Goal: Navigation & Orientation: Understand site structure

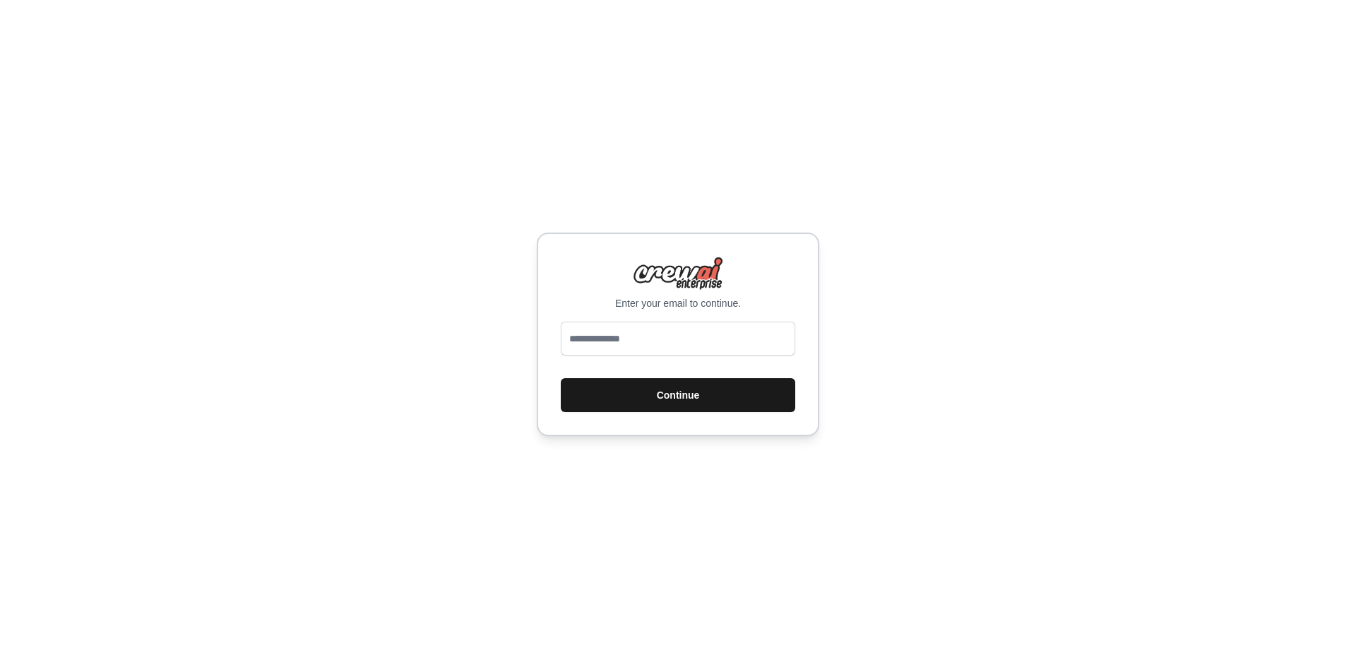
click at [639, 407] on button "Continue" at bounding box center [678, 395] width 235 height 34
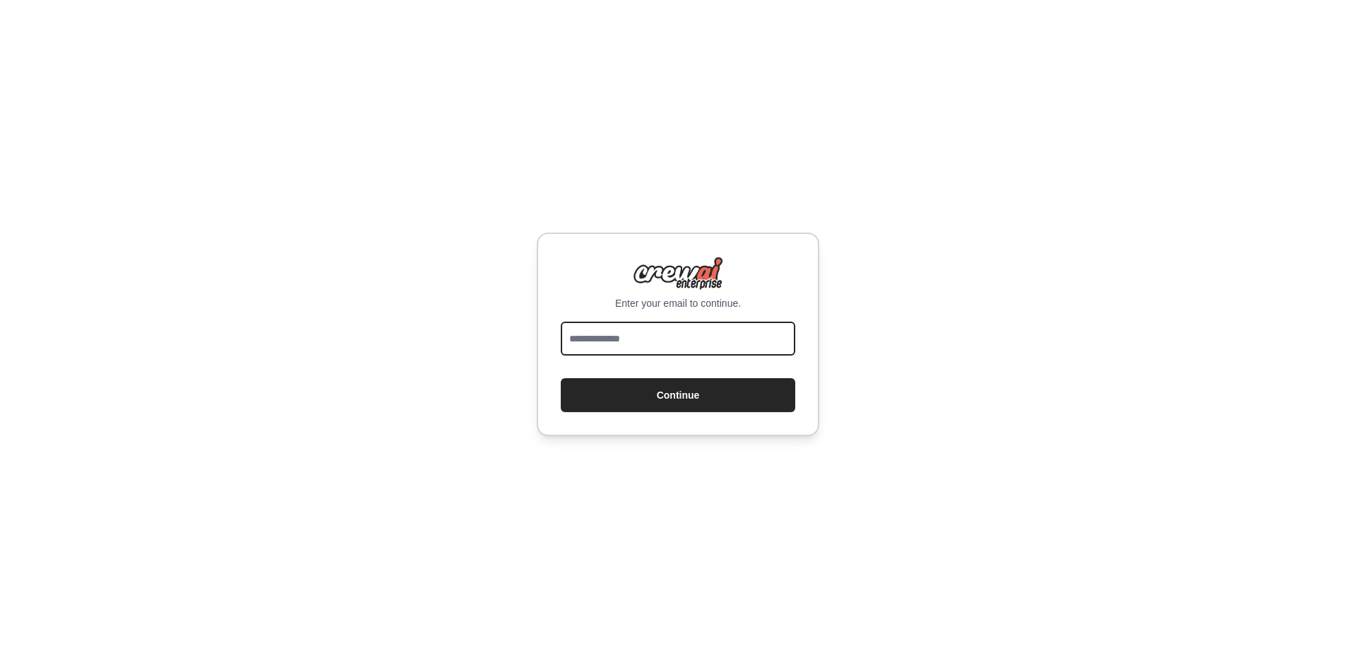
click at [637, 346] on input "email" at bounding box center [678, 338] width 235 height 34
type input "**********"
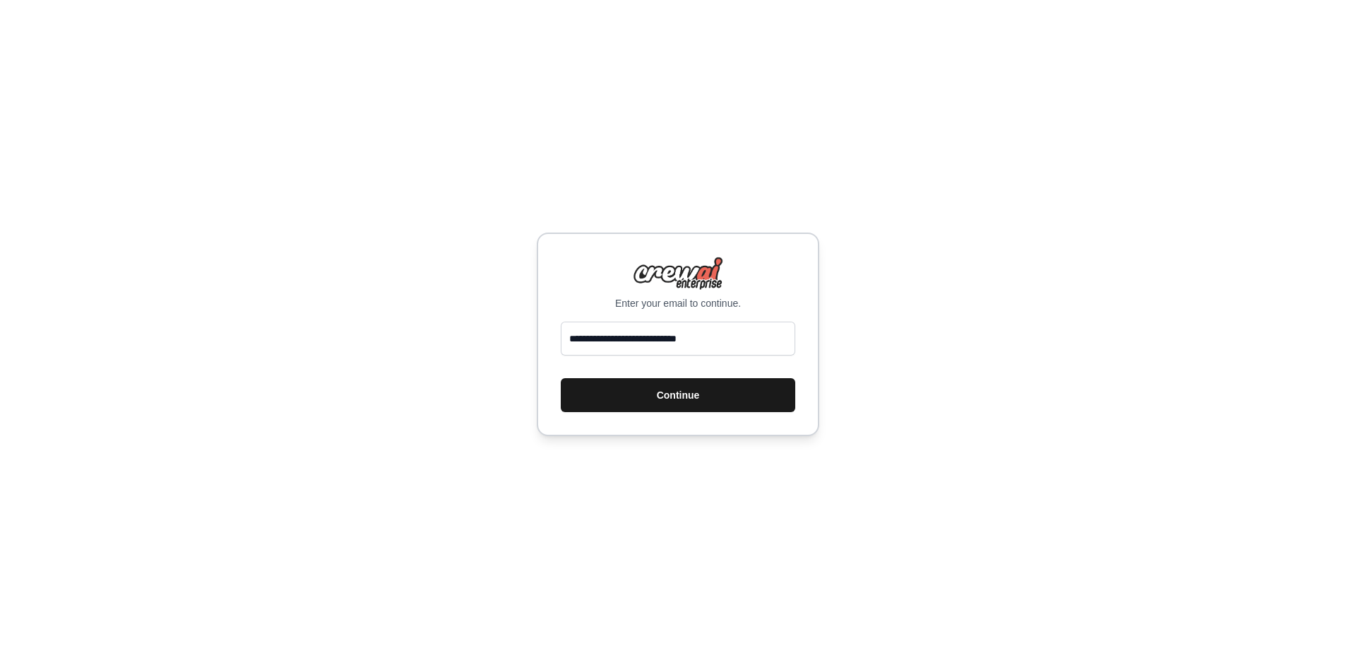
click at [624, 389] on button "Continue" at bounding box center [678, 395] width 235 height 34
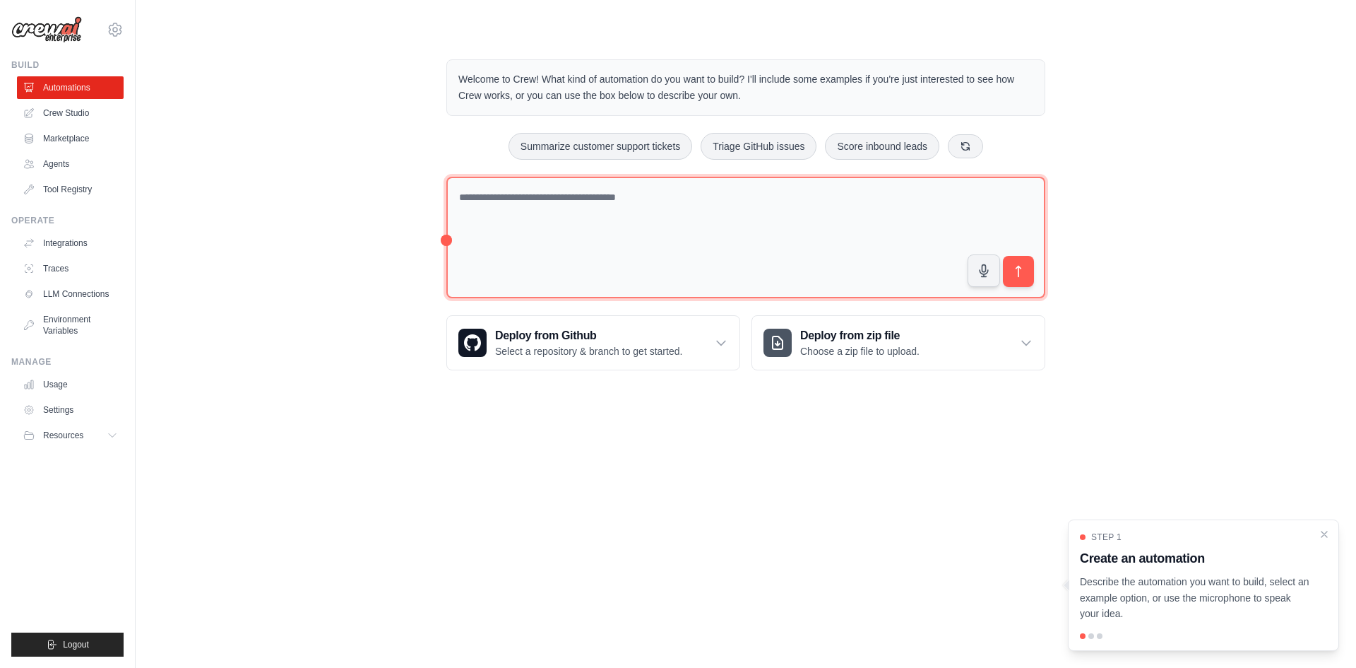
click at [586, 217] on textarea at bounding box center [745, 238] width 599 height 122
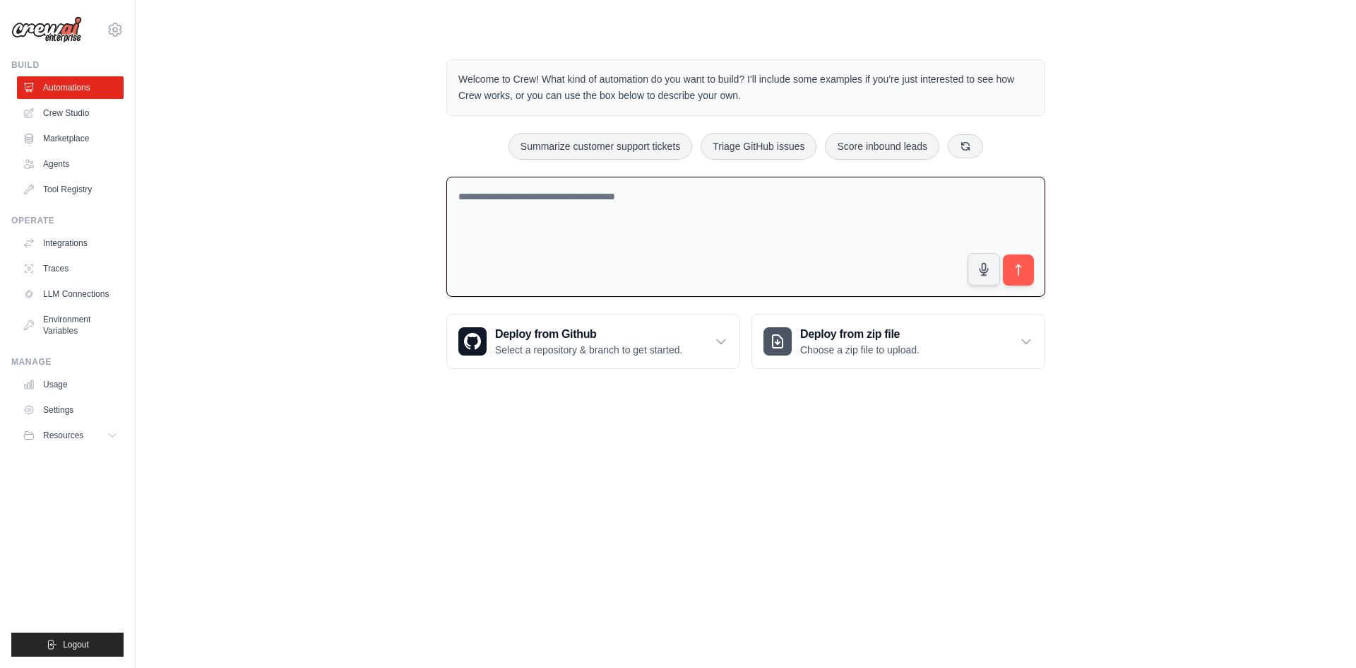
click at [605, 213] on textarea at bounding box center [745, 237] width 599 height 121
drag, startPoint x: 602, startPoint y: 73, endPoint x: 750, endPoint y: 90, distance: 148.7
click at [750, 90] on p "Welcome to Crew! What kind of automation do you want to build? I'll include som…" at bounding box center [745, 87] width 575 height 32
drag, startPoint x: 775, startPoint y: 76, endPoint x: 787, endPoint y: 99, distance: 26.2
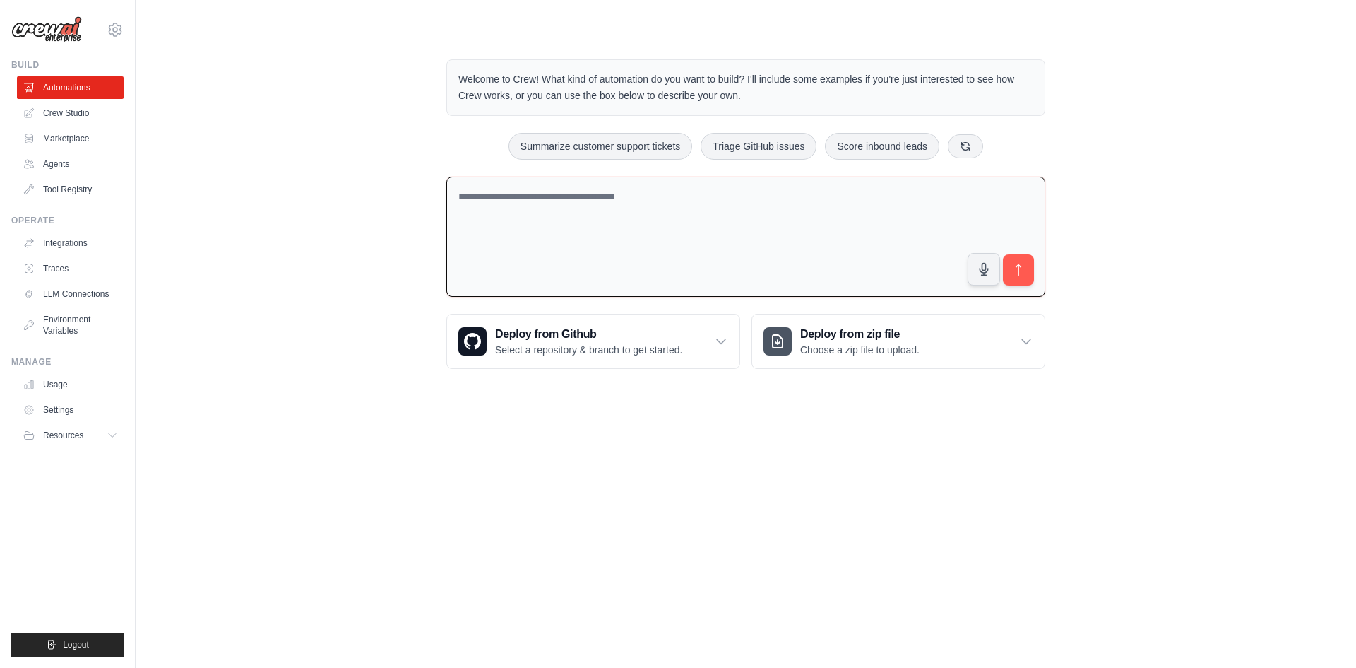
click at [787, 99] on p "Welcome to Crew! What kind of automation do you want to build? I'll include som…" at bounding box center [745, 87] width 575 height 32
drag, startPoint x: 643, startPoint y: 83, endPoint x: 757, endPoint y: 84, distance: 113.7
click at [757, 84] on p "Welcome to Crew! What kind of automation do you want to build? I'll include som…" at bounding box center [745, 87] width 575 height 32
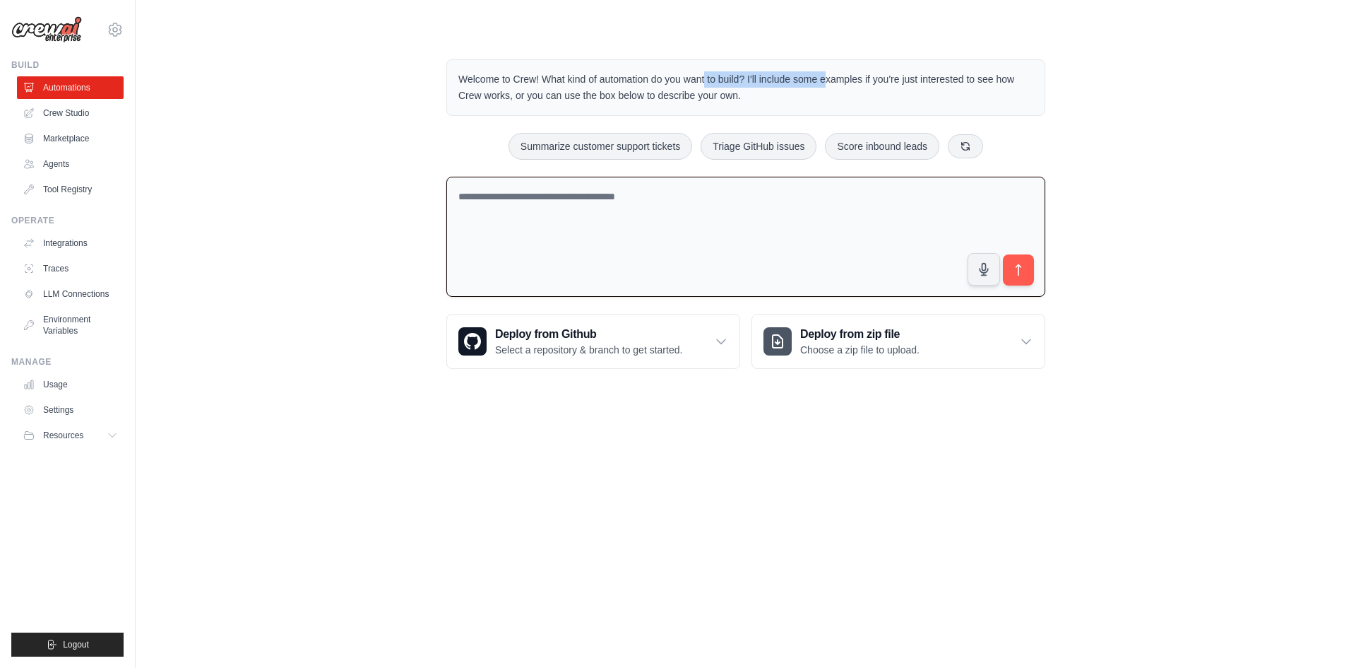
click at [757, 84] on p "Welcome to Crew! What kind of automation do you want to build? I'll include som…" at bounding box center [745, 87] width 575 height 32
click at [425, 141] on div "Welcome to Crew! What kind of automation do you want to build? I'll include som…" at bounding box center [746, 214] width 1176 height 355
click at [718, 340] on icon at bounding box center [721, 341] width 14 height 14
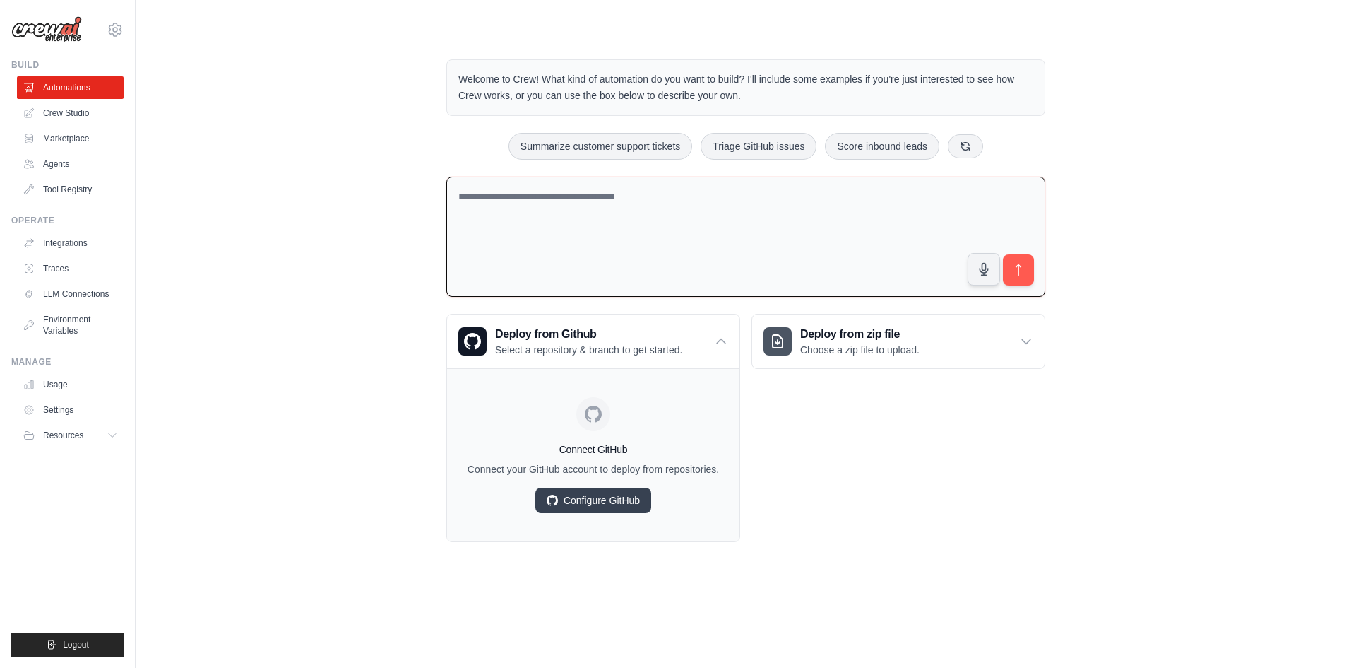
click at [331, 362] on div "Welcome to Crew! What kind of automation do you want to build? I'll include som…" at bounding box center [746, 301] width 1176 height 528
click at [89, 240] on link "Integrations" at bounding box center [71, 243] width 107 height 23
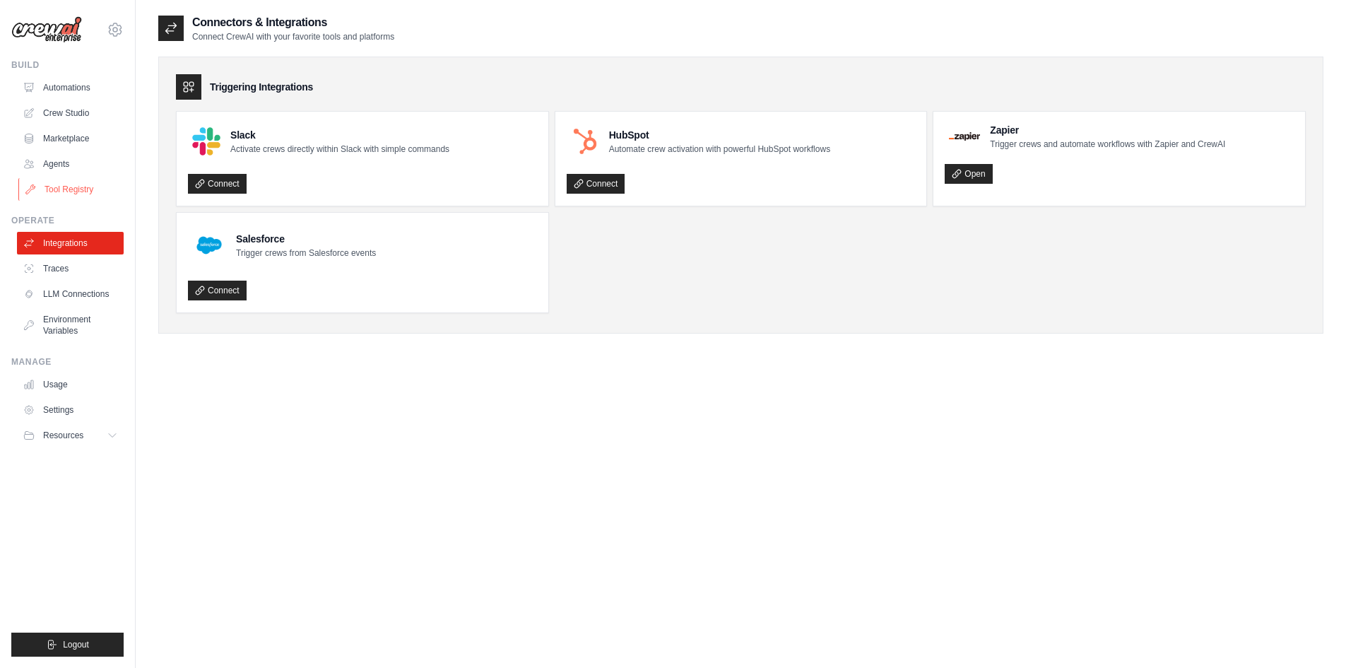
click at [71, 184] on link "Tool Registry" at bounding box center [71, 189] width 107 height 23
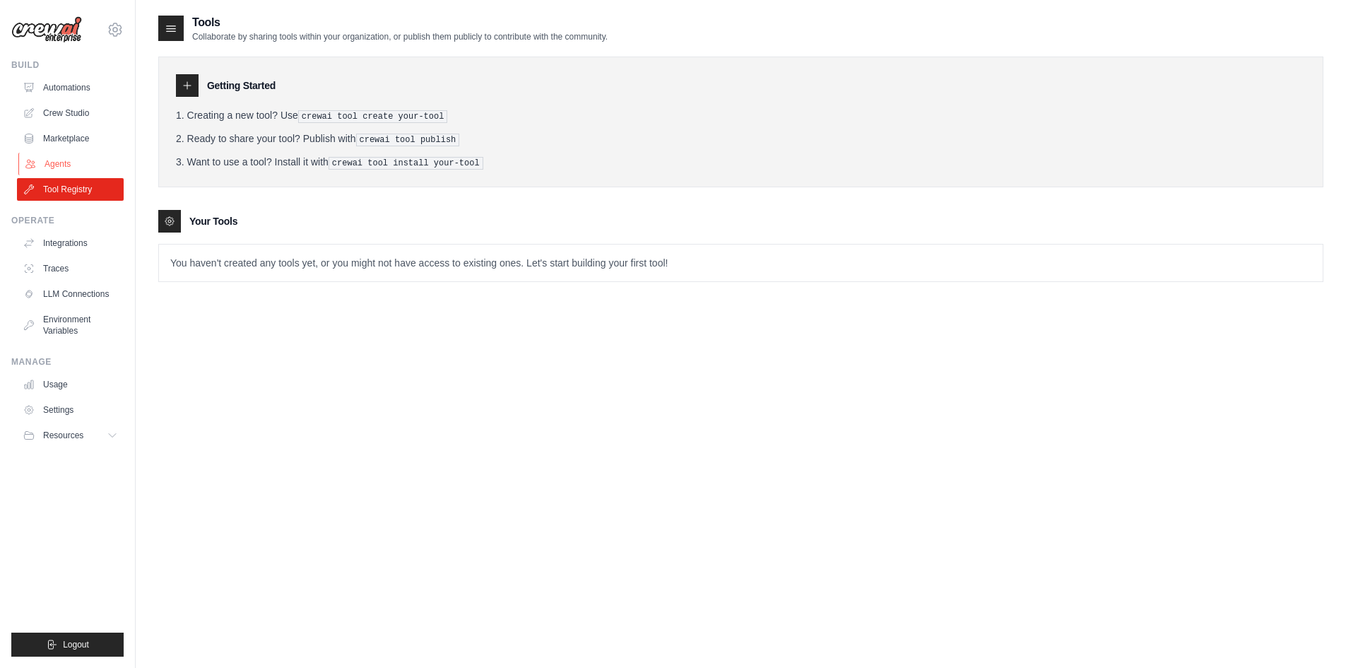
click at [71, 167] on link "Agents" at bounding box center [71, 164] width 107 height 23
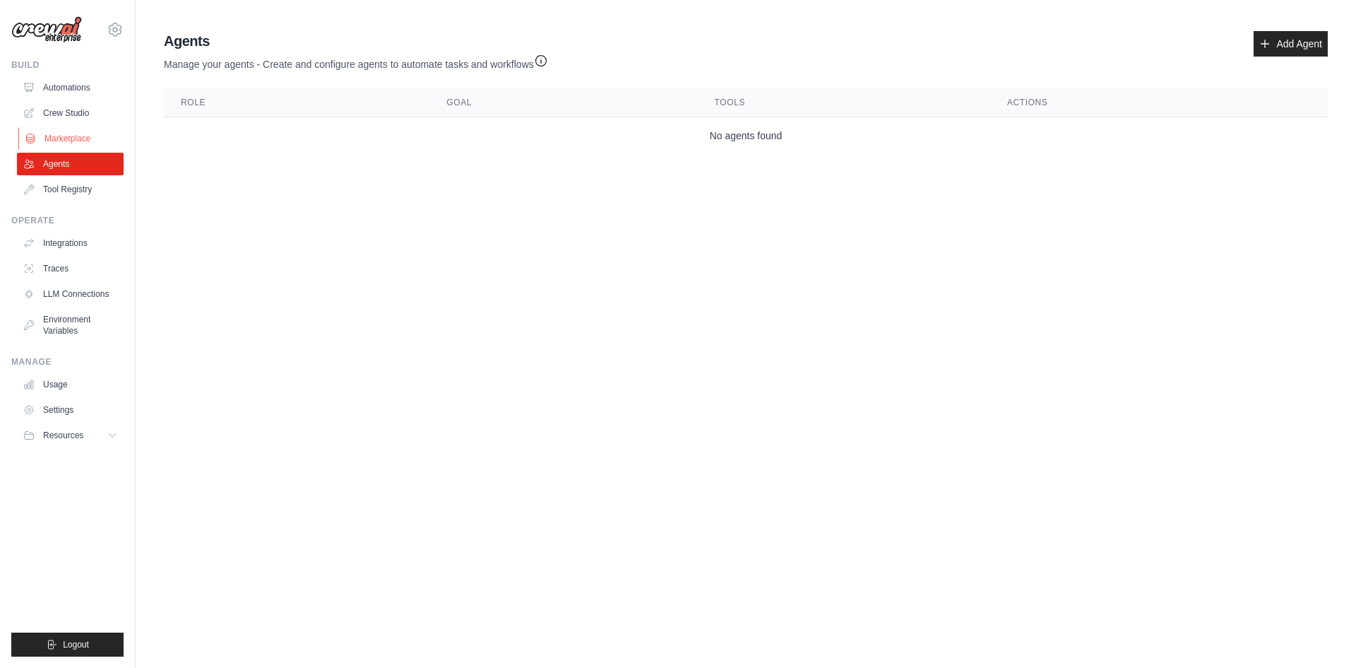
click at [93, 130] on link "Marketplace" at bounding box center [71, 138] width 107 height 23
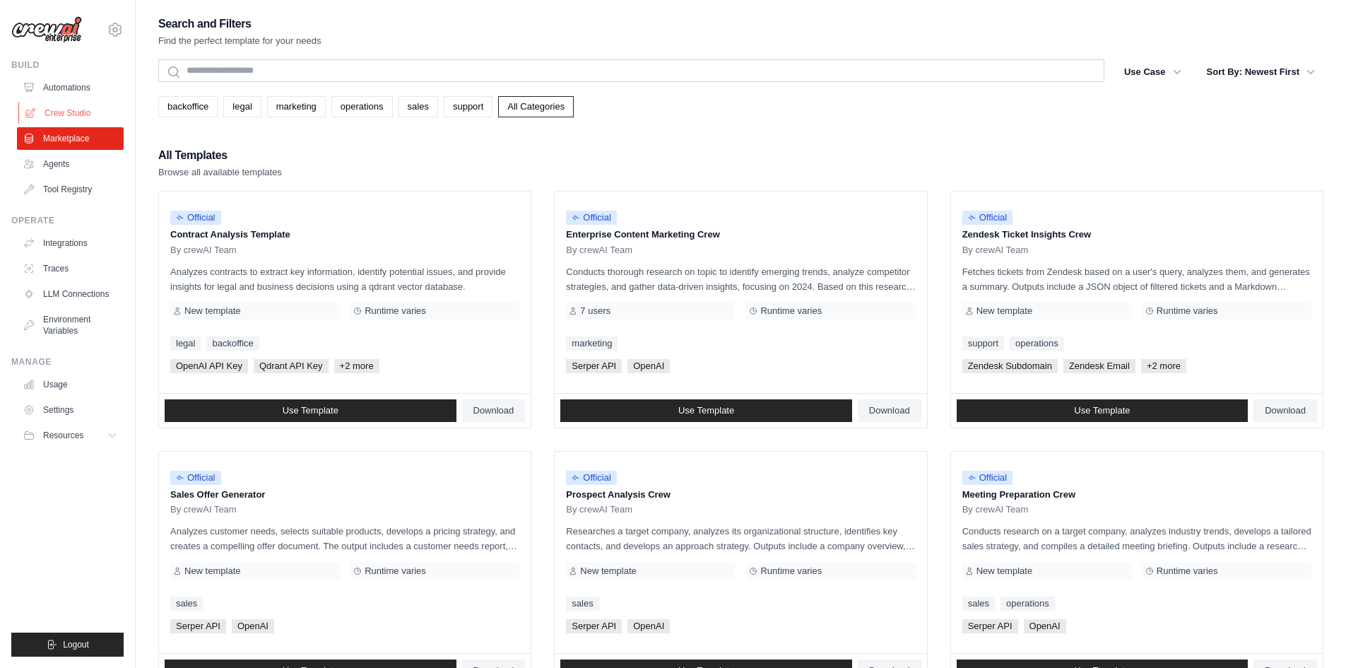
click at [75, 107] on link "Crew Studio" at bounding box center [71, 113] width 107 height 23
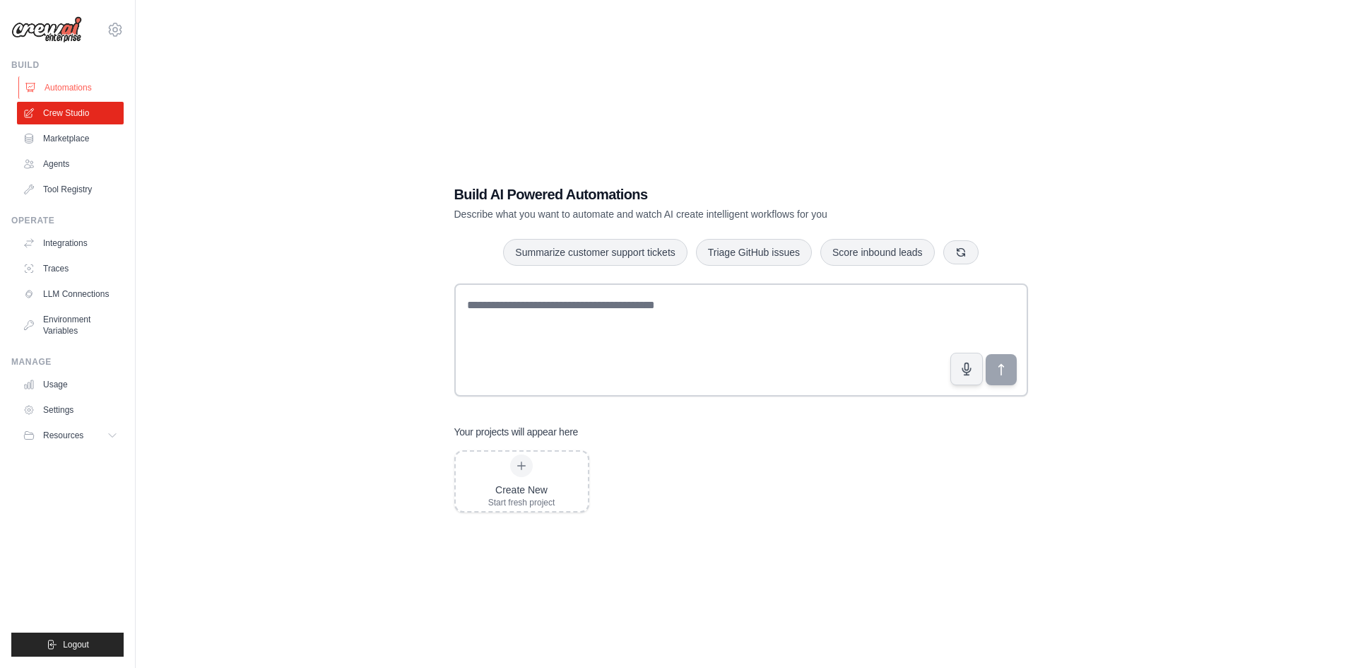
click at [71, 93] on link "Automations" at bounding box center [71, 87] width 107 height 23
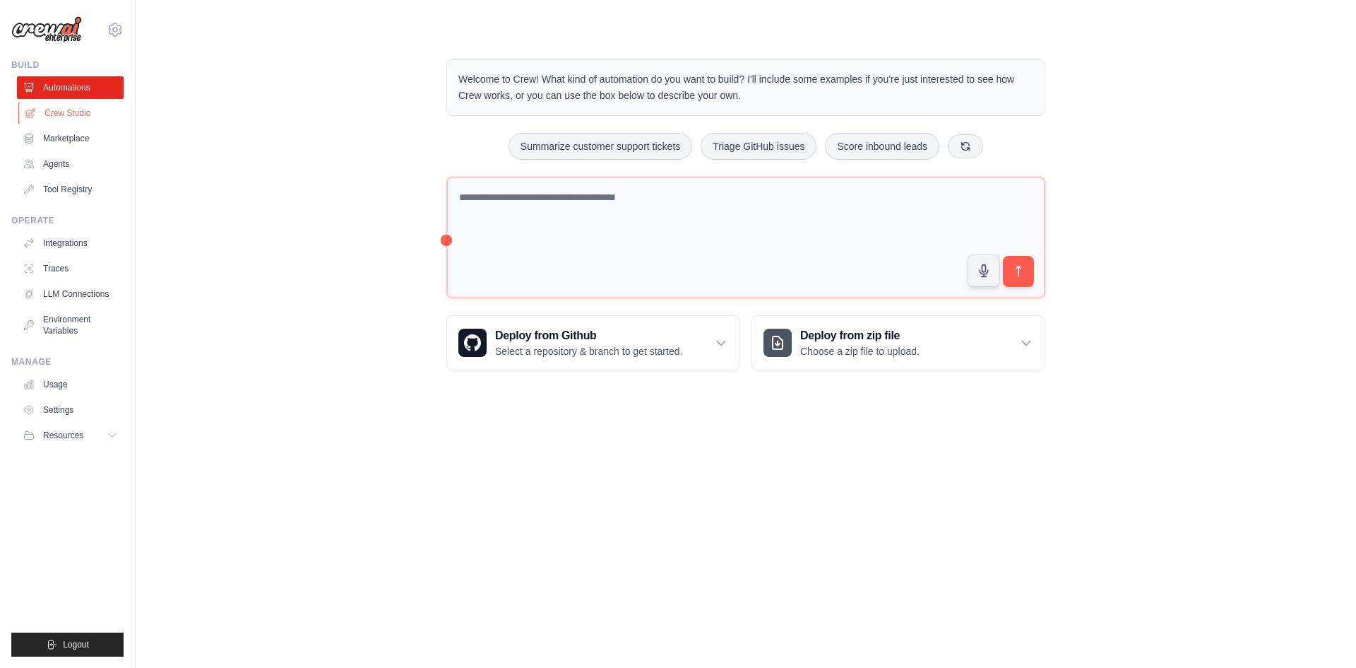
click at [71, 119] on link "Crew Studio" at bounding box center [71, 113] width 107 height 23
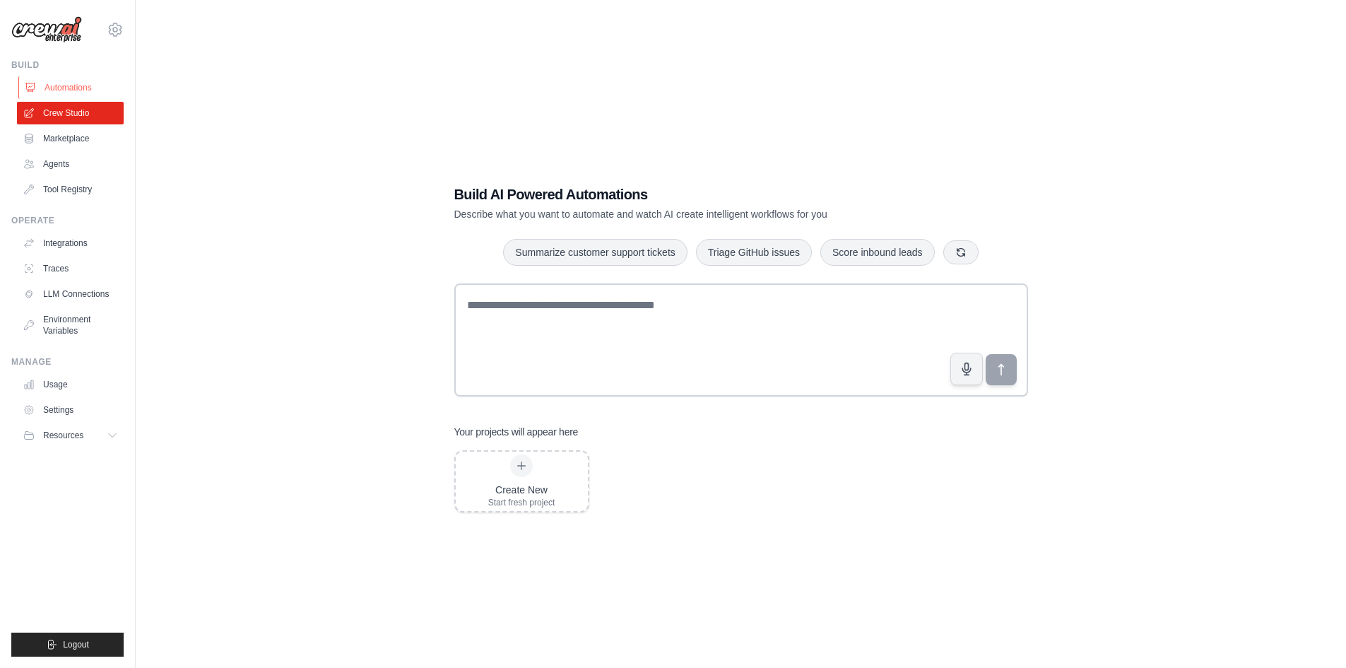
click at [59, 89] on link "Automations" at bounding box center [71, 87] width 107 height 23
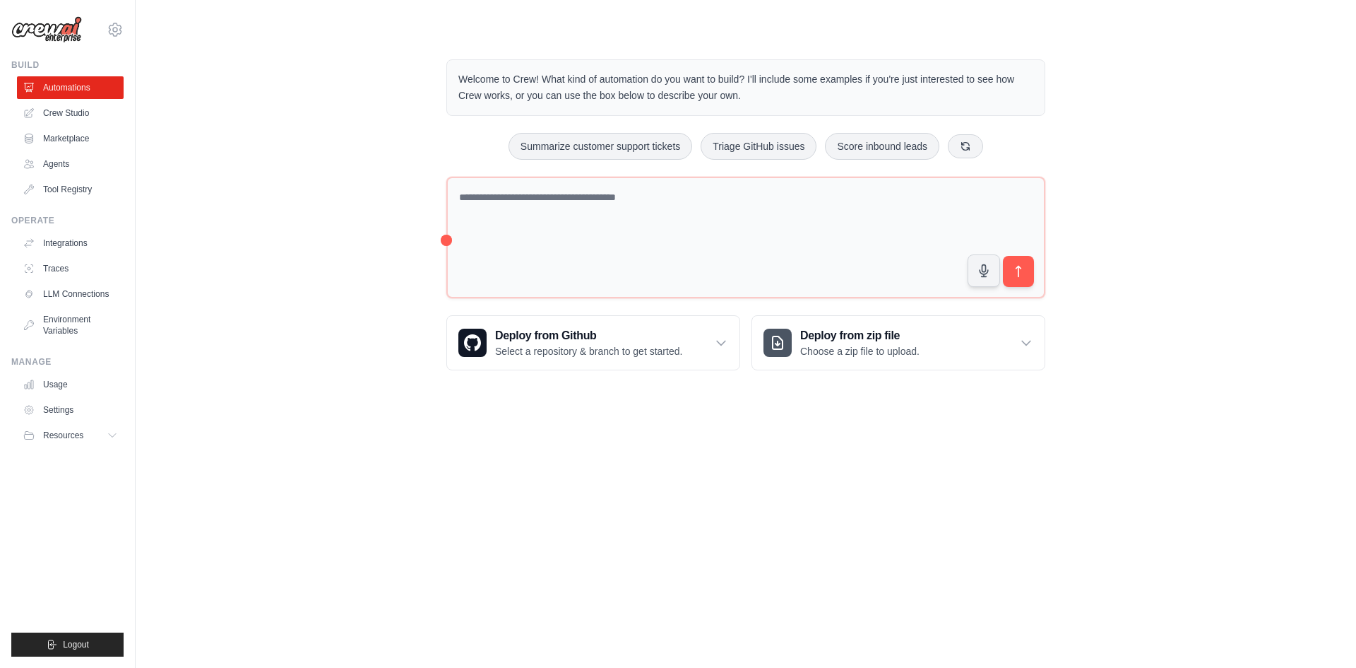
click at [275, 195] on div "Welcome to Crew! What kind of automation do you want to build? I'll include som…" at bounding box center [746, 215] width 1176 height 356
click at [71, 239] on link "Integrations" at bounding box center [71, 243] width 107 height 23
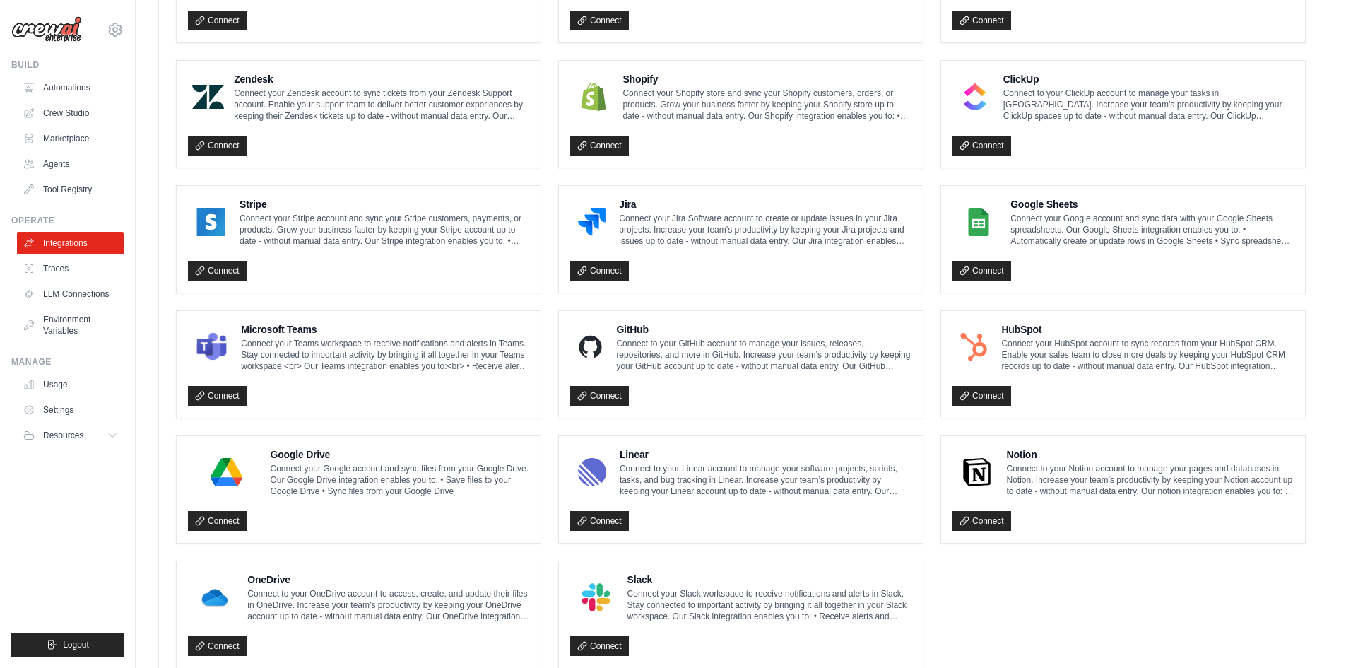
scroll to position [661, 0]
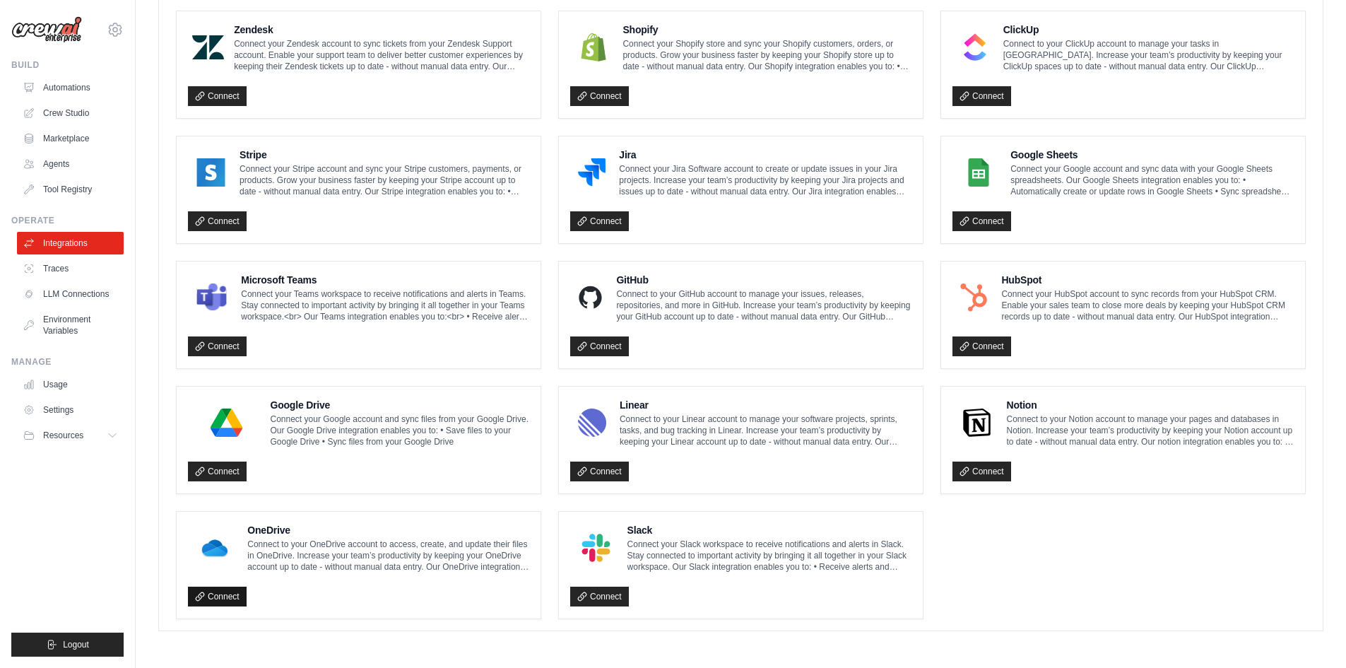
click at [228, 598] on link "Connect" at bounding box center [217, 596] width 59 height 20
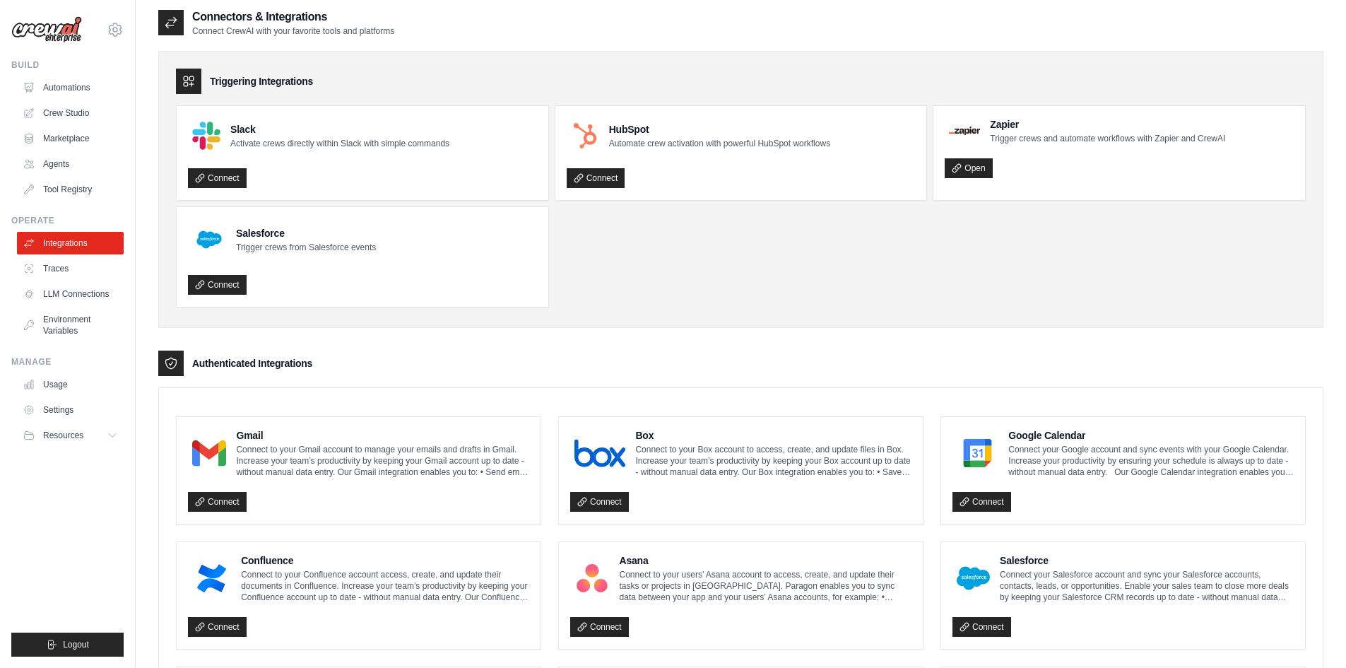
scroll to position [0, 0]
